Goal: Information Seeking & Learning: Understand process/instructions

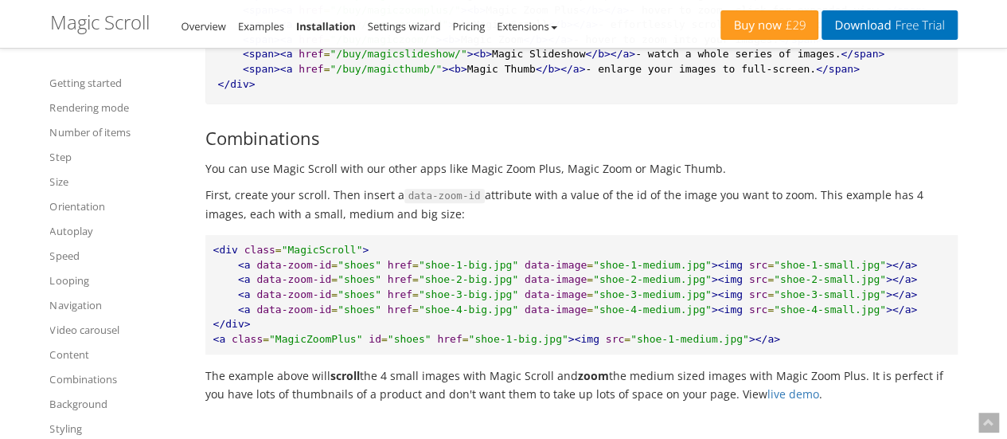
click at [371, 258] on pre "<div class = "MagicScroll" > <a data-zoom-id = "shoes" href = "shoe-1-big.jpg" …" at bounding box center [581, 294] width 752 height 119
drag, startPoint x: 280, startPoint y: 268, endPoint x: 341, endPoint y: 264, distance: 60.6
click at [341, 256] on span ""MagicScroll"" at bounding box center [322, 250] width 81 height 12
copy span "MagicScroll"
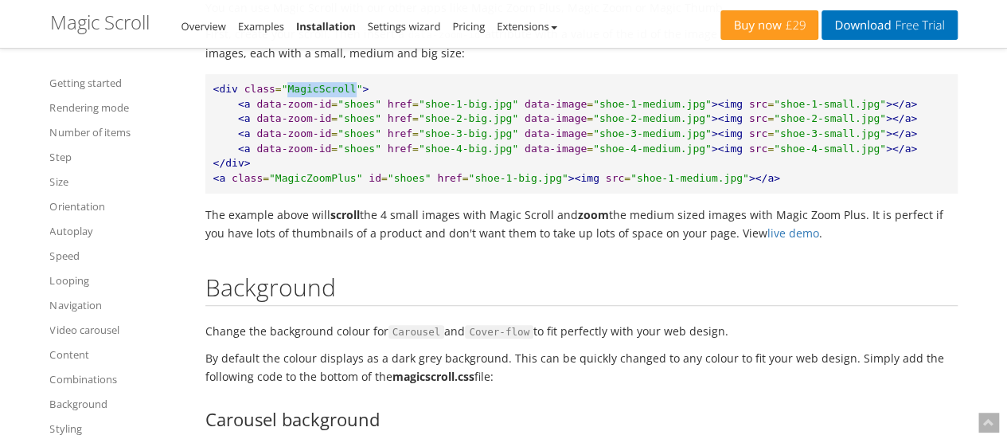
scroll to position [9468, 0]
click at [767, 240] on link "live demo" at bounding box center [793, 232] width 52 height 15
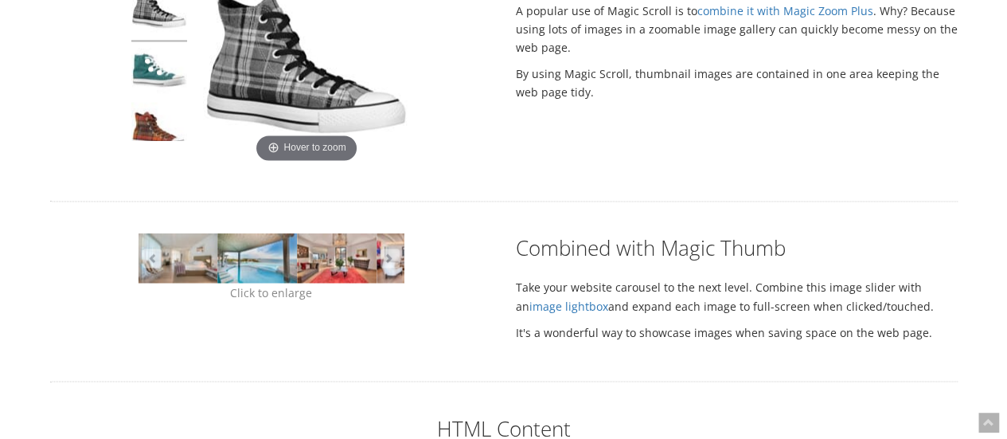
scroll to position [1209, 0]
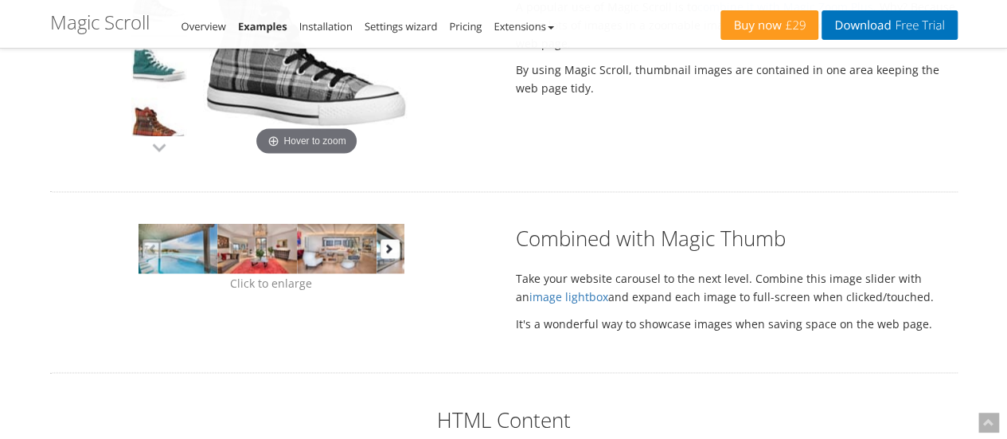
click at [395, 253] on button "button" at bounding box center [390, 248] width 19 height 19
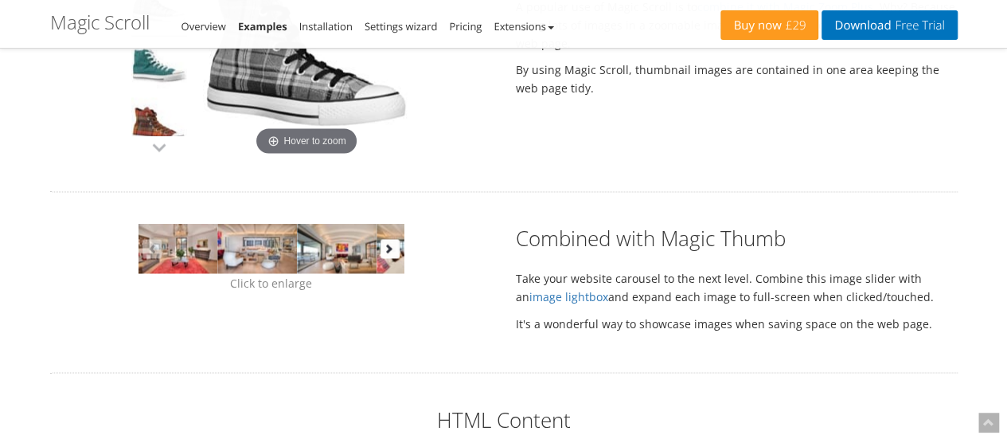
click at [395, 253] on button "button" at bounding box center [390, 248] width 19 height 19
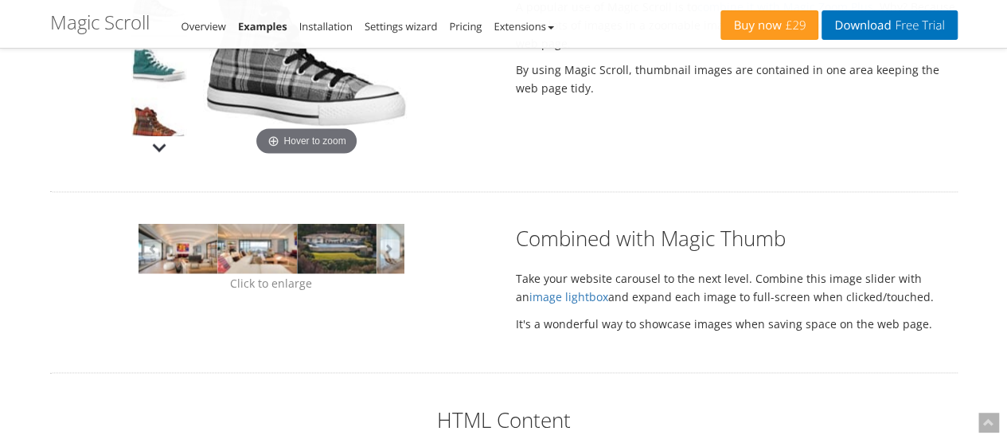
click at [153, 146] on button "button" at bounding box center [159, 147] width 24 height 24
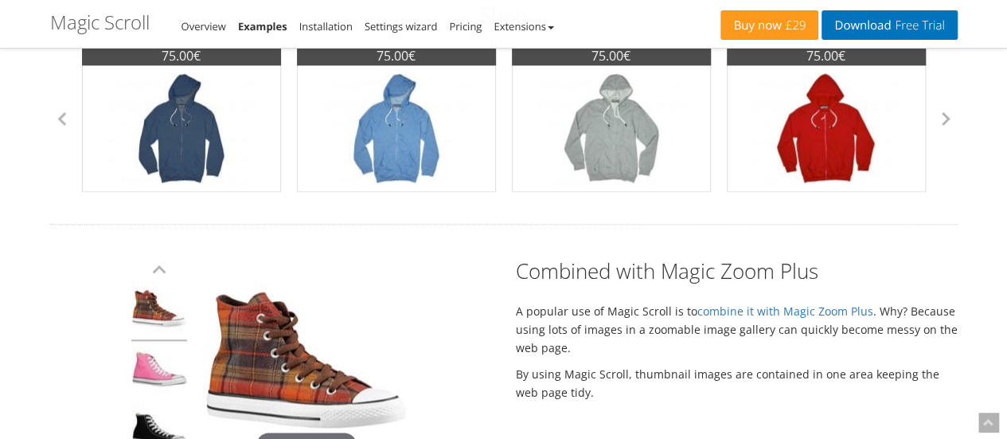
scroll to position [1003, 0]
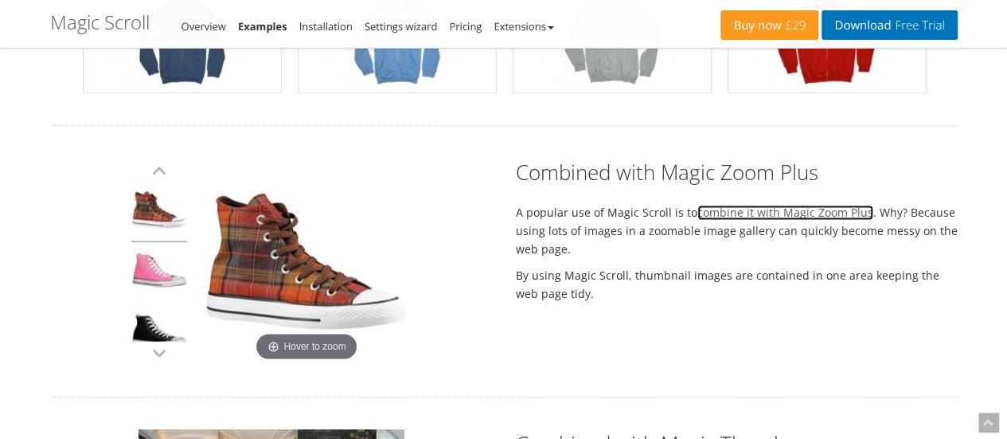
click at [710, 216] on link "combine it with Magic Zoom Plus" at bounding box center [785, 212] width 176 height 15
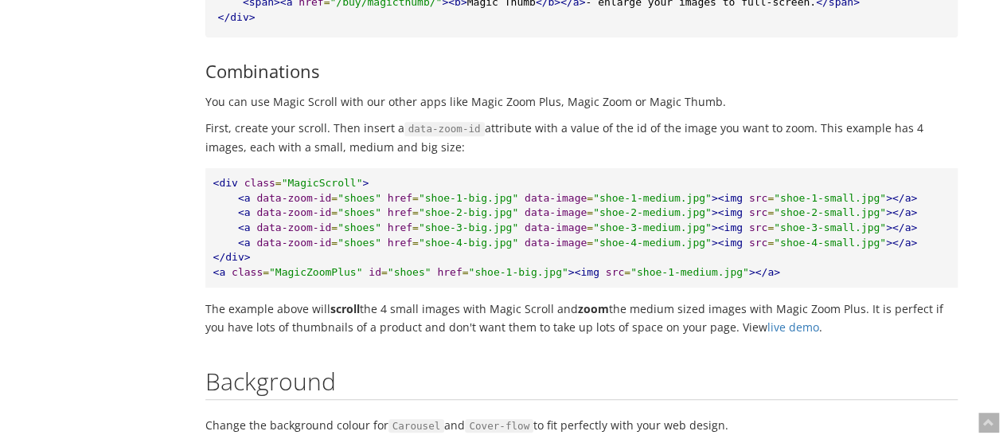
scroll to position [9374, 0]
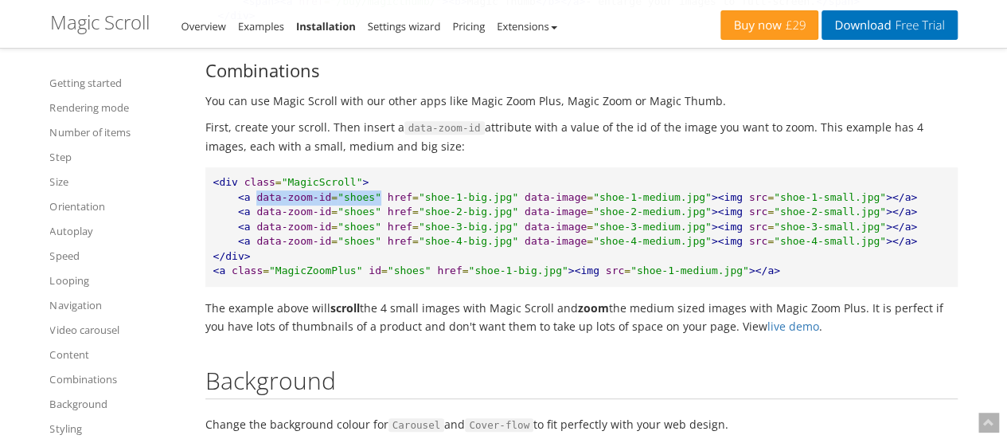
drag, startPoint x: 252, startPoint y: 209, endPoint x: 366, endPoint y: 211, distance: 113.9
click at [366, 211] on pre "<div class = "MagicScroll" > <a data-zoom-id = "shoes" href = "shoe-1-big.jpg" …" at bounding box center [581, 226] width 752 height 119
copy pre "data-zoom-id = "shoes""
click at [299, 188] on span ""MagicScroll"" at bounding box center [322, 182] width 81 height 12
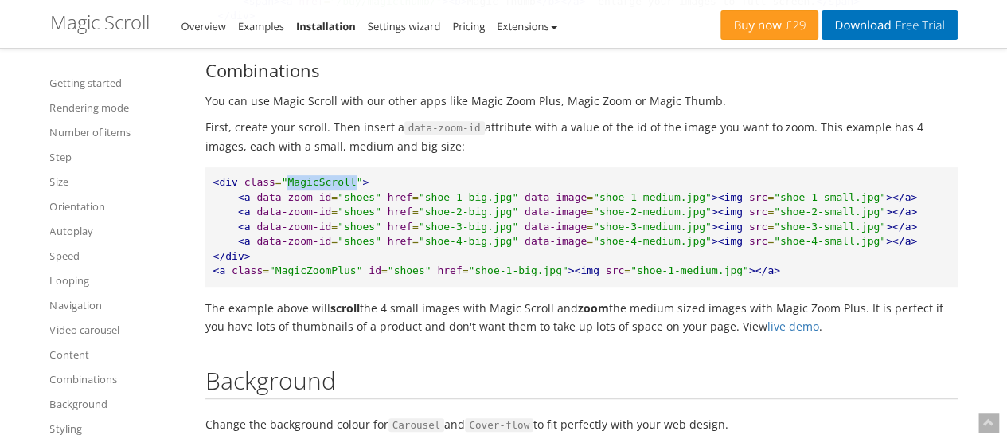
copy span "MagicScroll"
drag, startPoint x: 254, startPoint y: 216, endPoint x: 328, endPoint y: 210, distance: 74.2
click at [328, 210] on pre "<div class = "MagicScroll" > <a data-zoom-id = "shoes" href = "shoe-1-big.jpg" …" at bounding box center [581, 226] width 752 height 119
copy pre "data-zoom-id ="
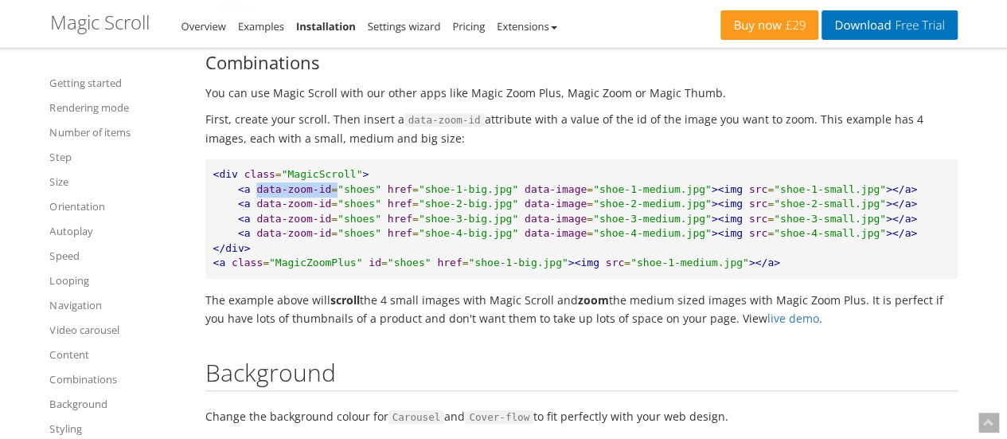
scroll to position [9382, 0]
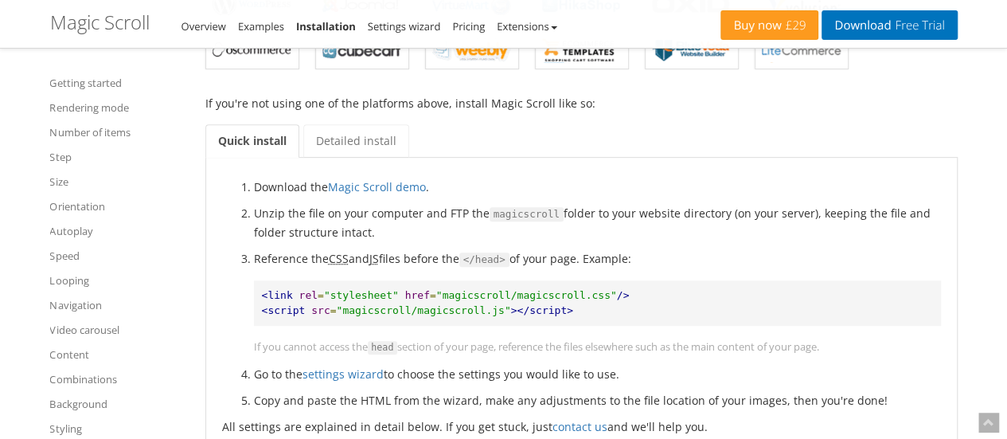
scroll to position [317, 0]
click at [537, 290] on span ""magicscroll/magicscroll.css"" at bounding box center [526, 294] width 181 height 12
copy span "magicscroll"
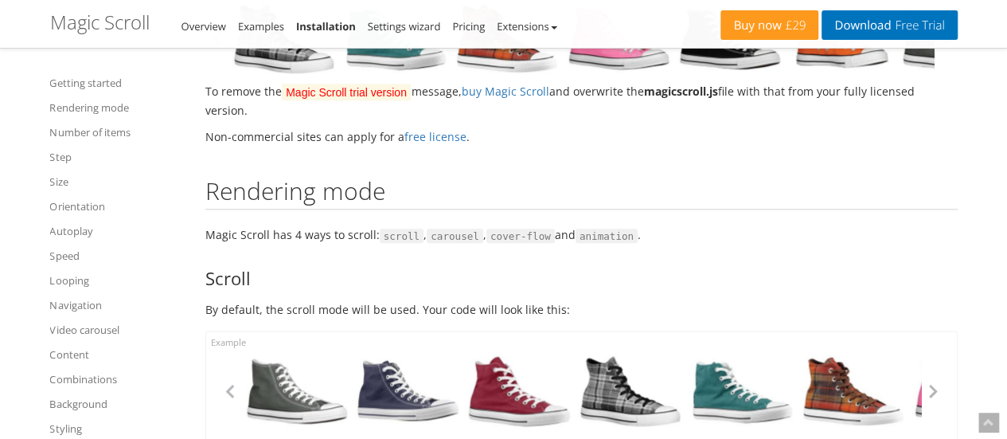
scroll to position [809, 0]
